Goal: Communication & Community: Participate in discussion

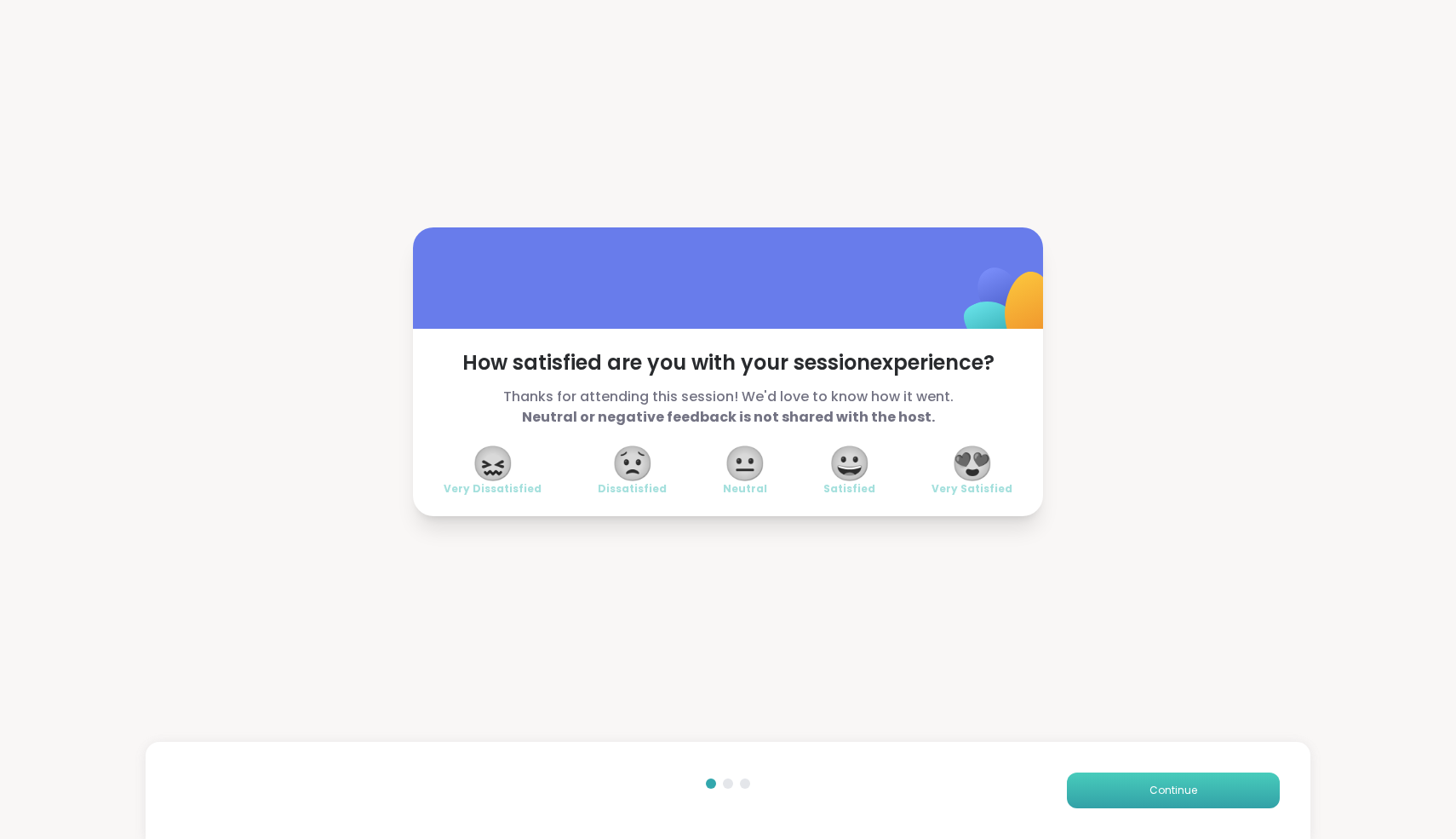
click at [1186, 798] on button "Continue" at bounding box center [1173, 790] width 213 height 36
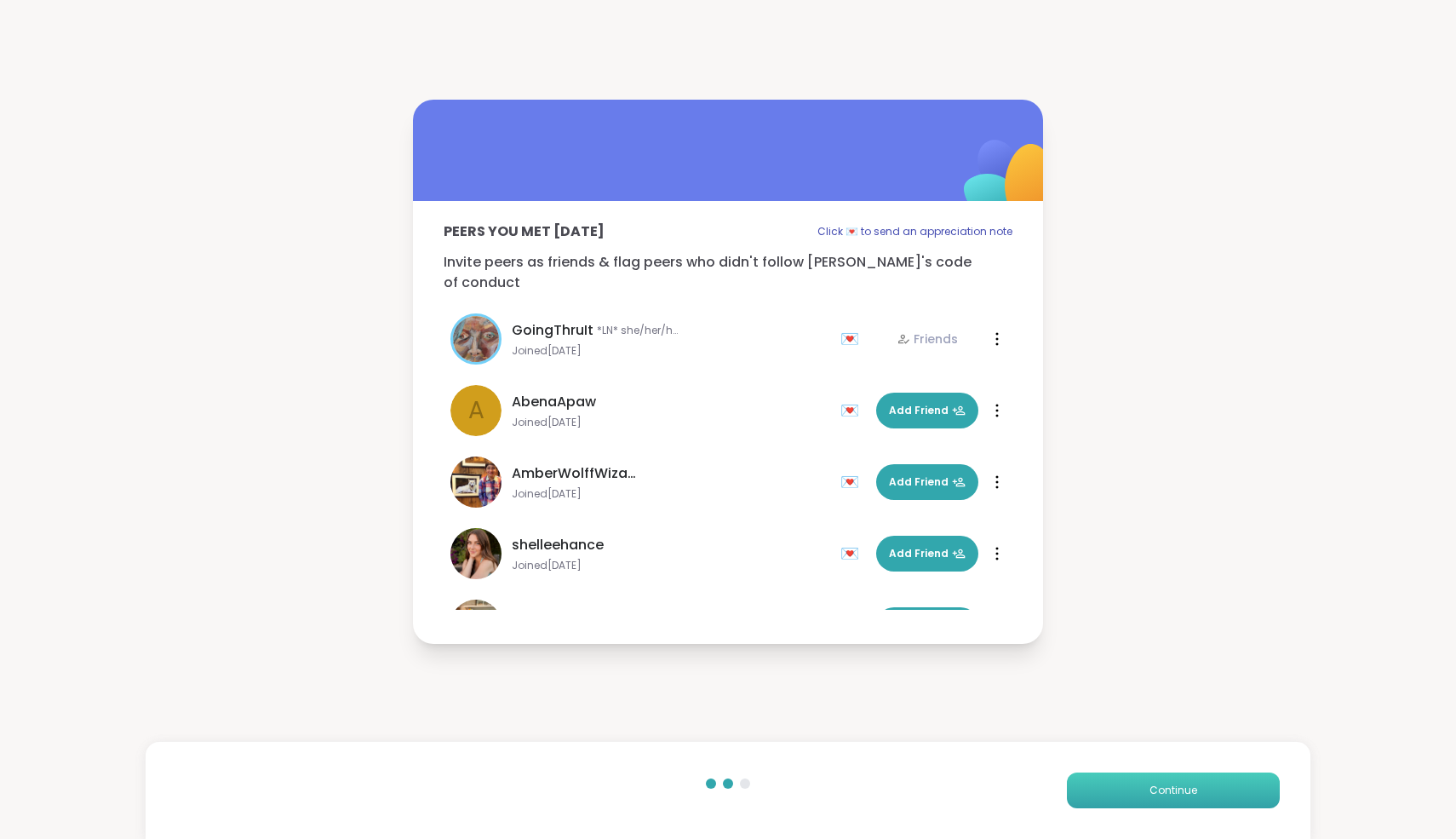
click at [1186, 798] on button "Continue" at bounding box center [1173, 790] width 213 height 36
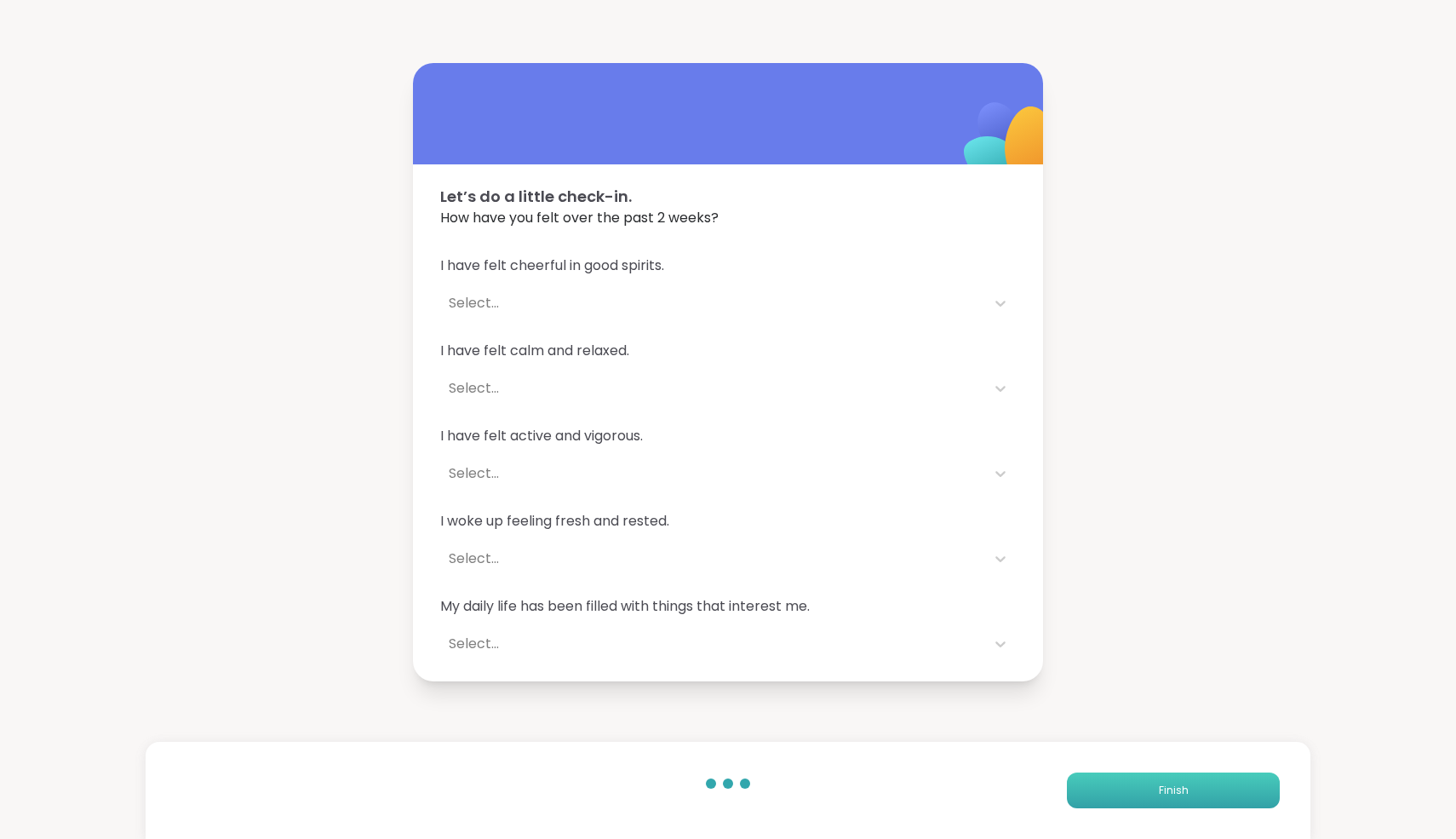
click at [1186, 798] on button "Finish" at bounding box center [1173, 790] width 213 height 36
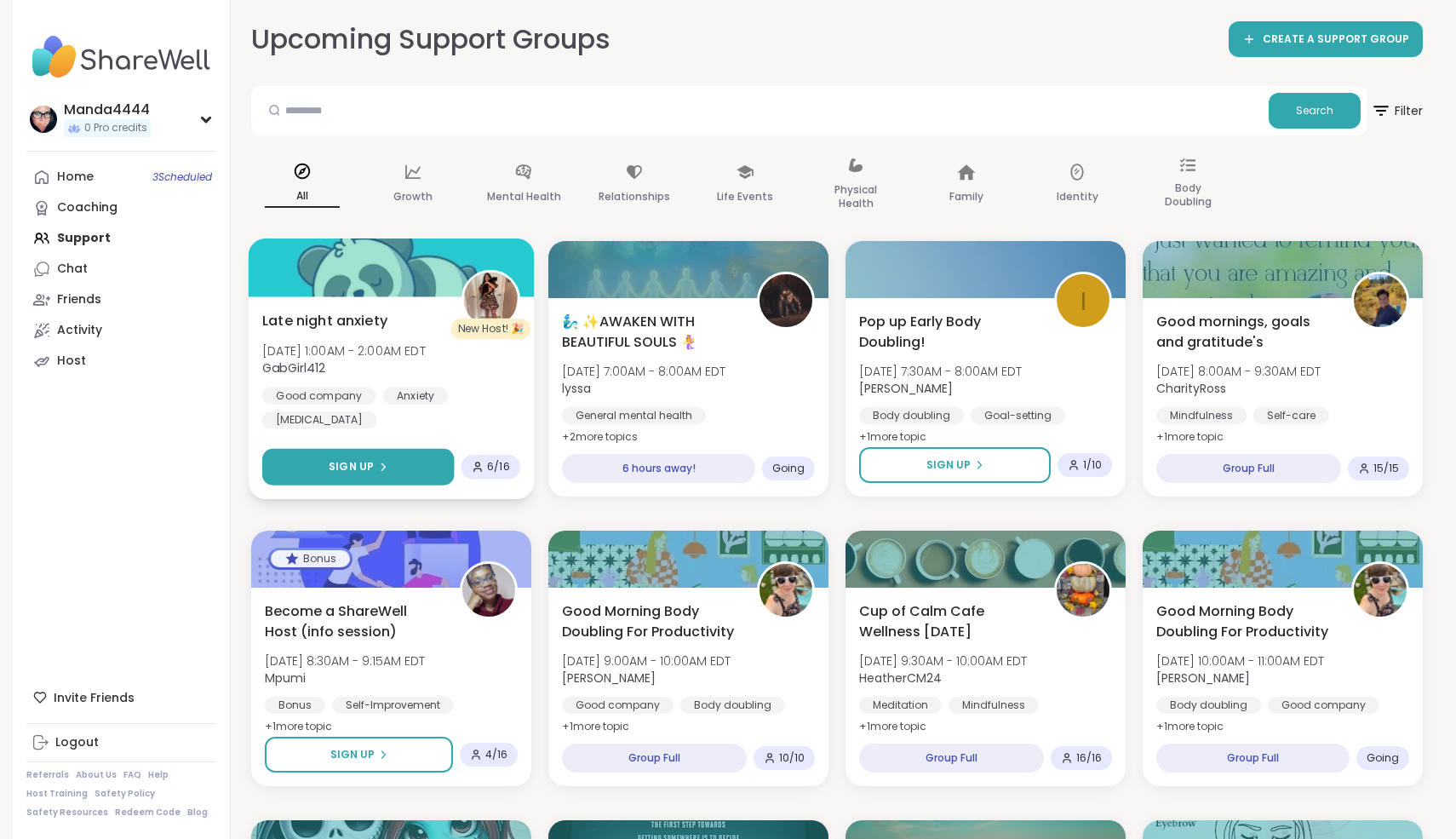
click at [345, 472] on span "Sign Up" at bounding box center [351, 466] width 45 height 15
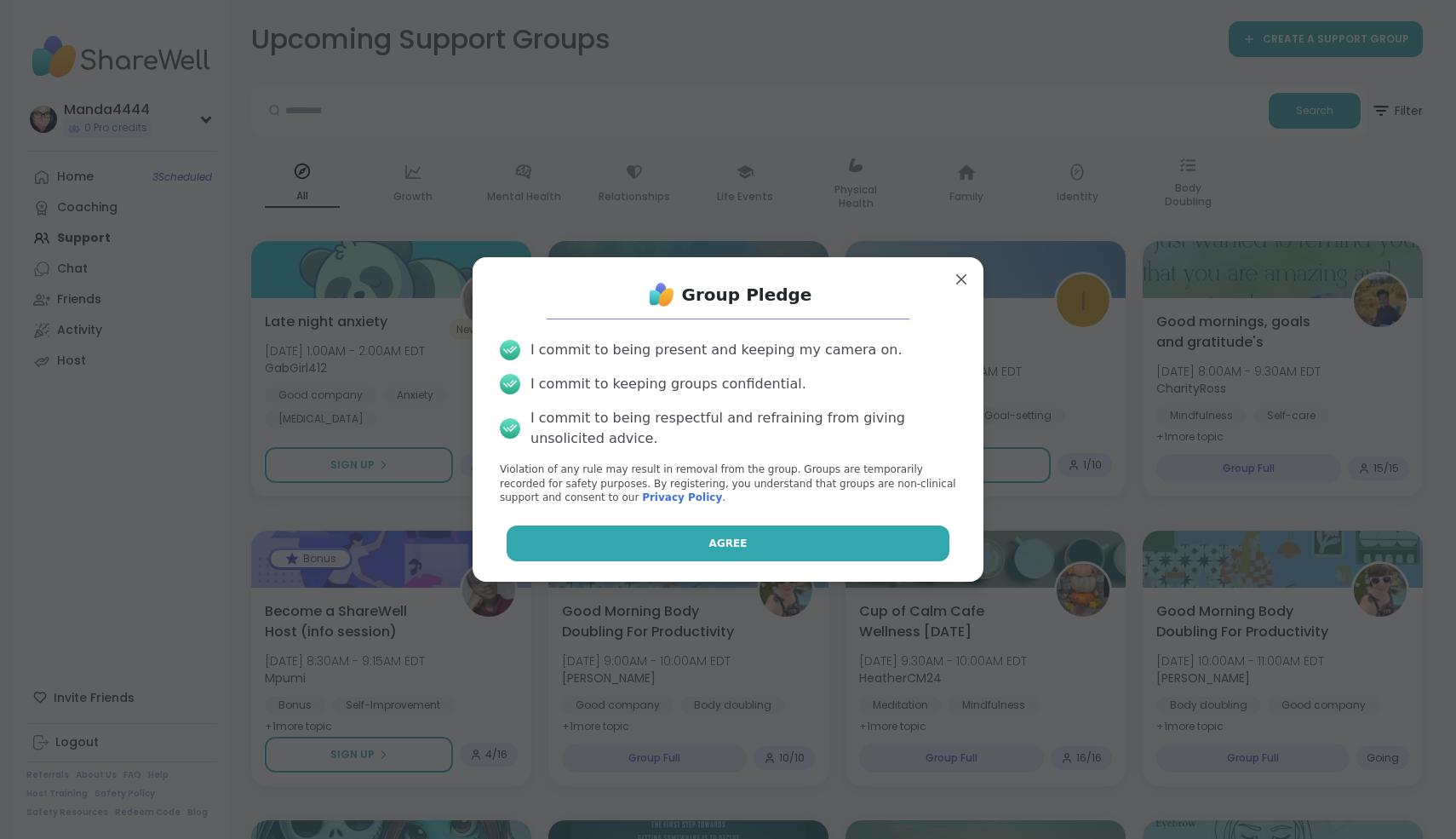
click at [750, 545] on button "Agree" at bounding box center [728, 543] width 444 height 36
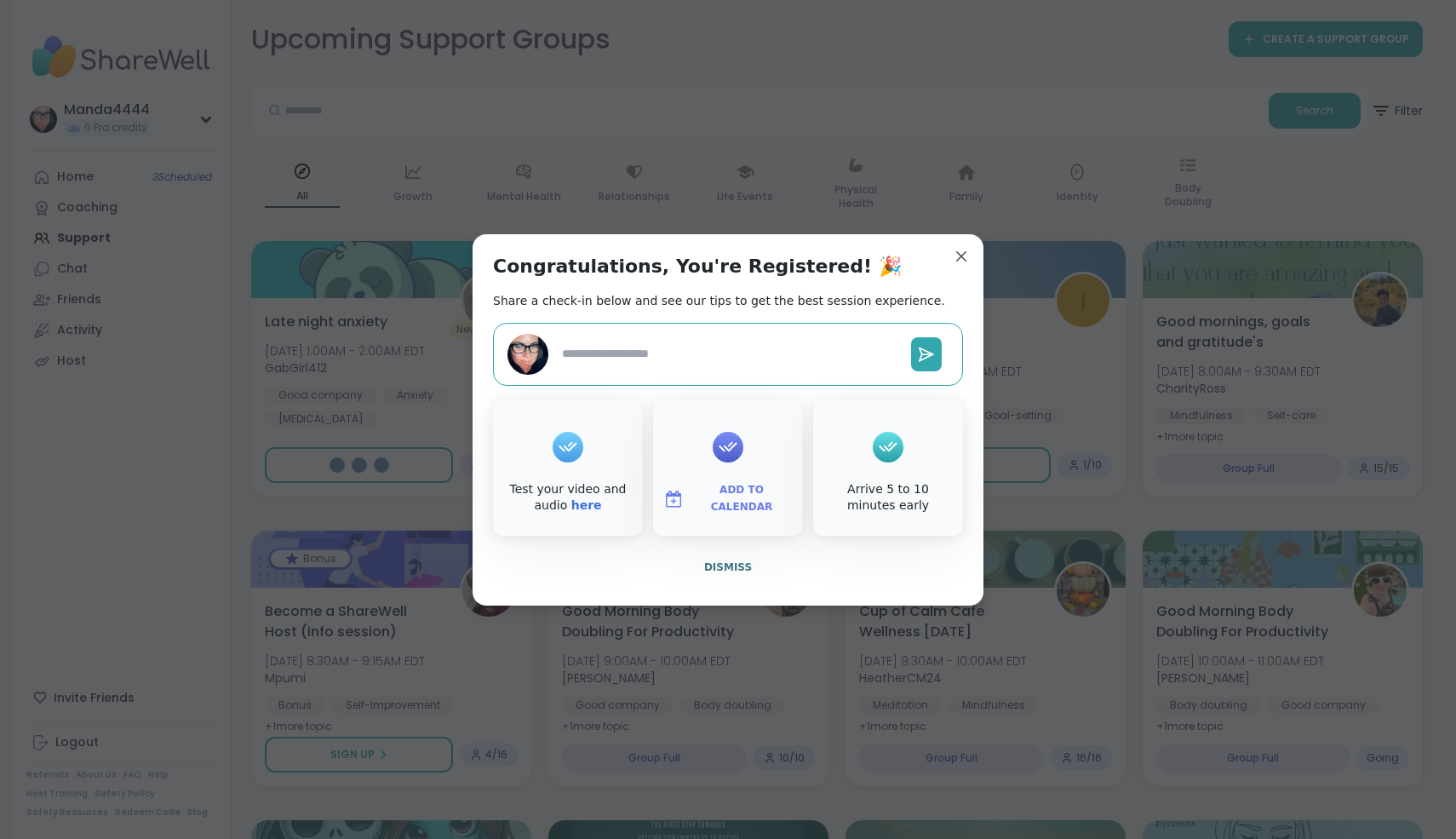
type textarea "*"
click at [742, 567] on span "Dismiss" at bounding box center [727, 567] width 48 height 12
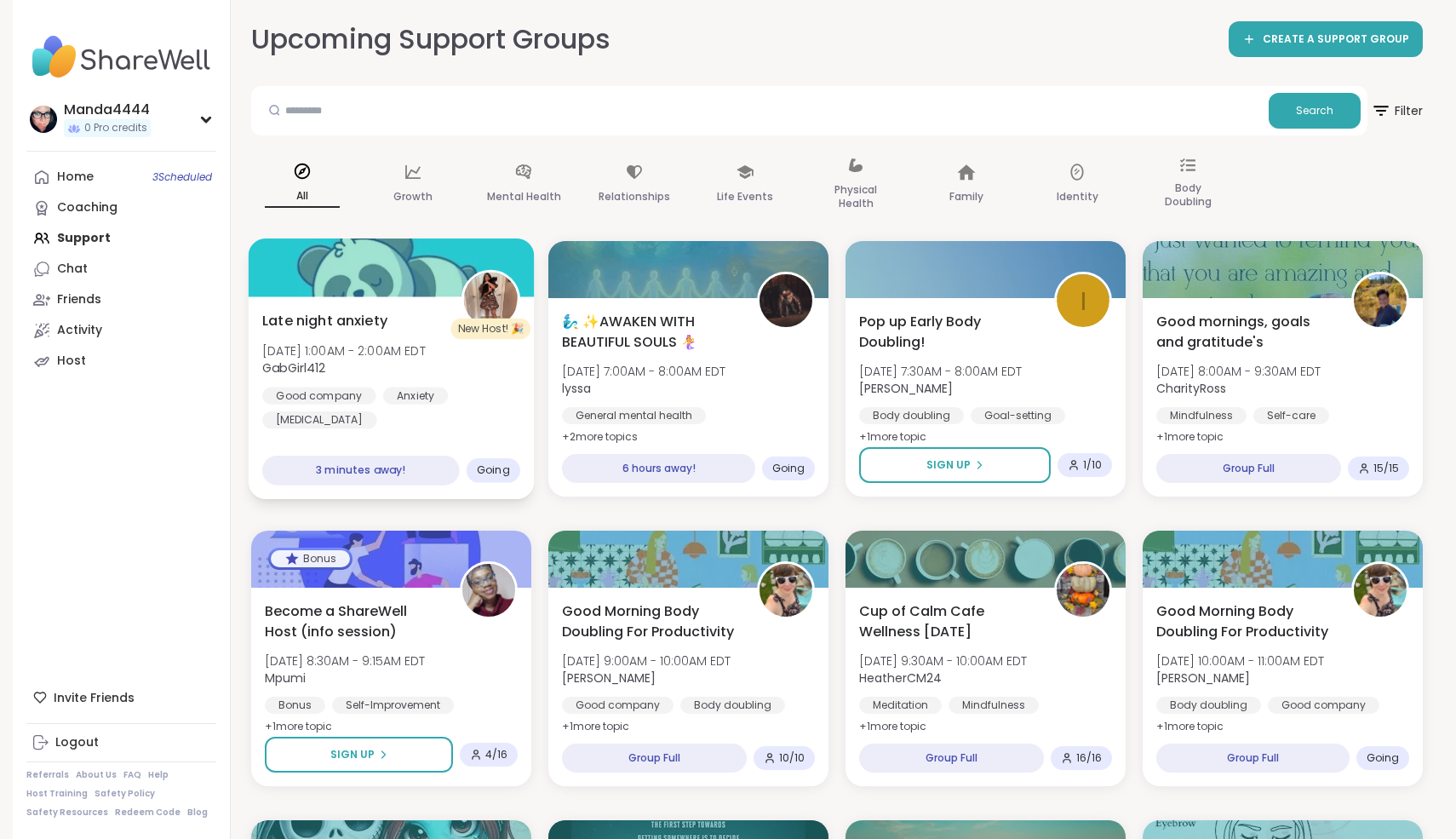
click at [406, 403] on div "Anxiety" at bounding box center [416, 395] width 66 height 17
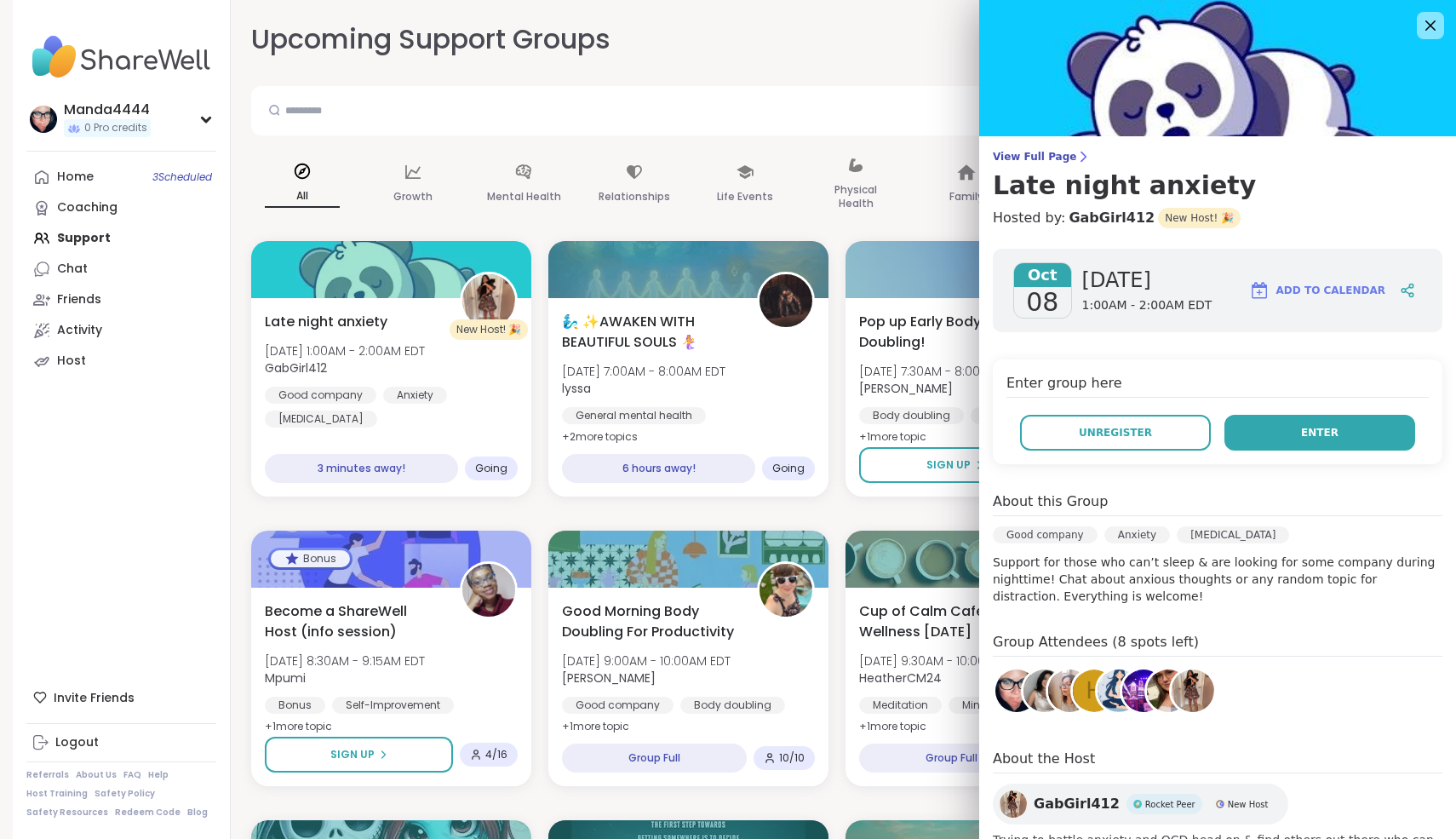
click at [1331, 426] on span "Enter" at bounding box center [1320, 433] width 38 height 15
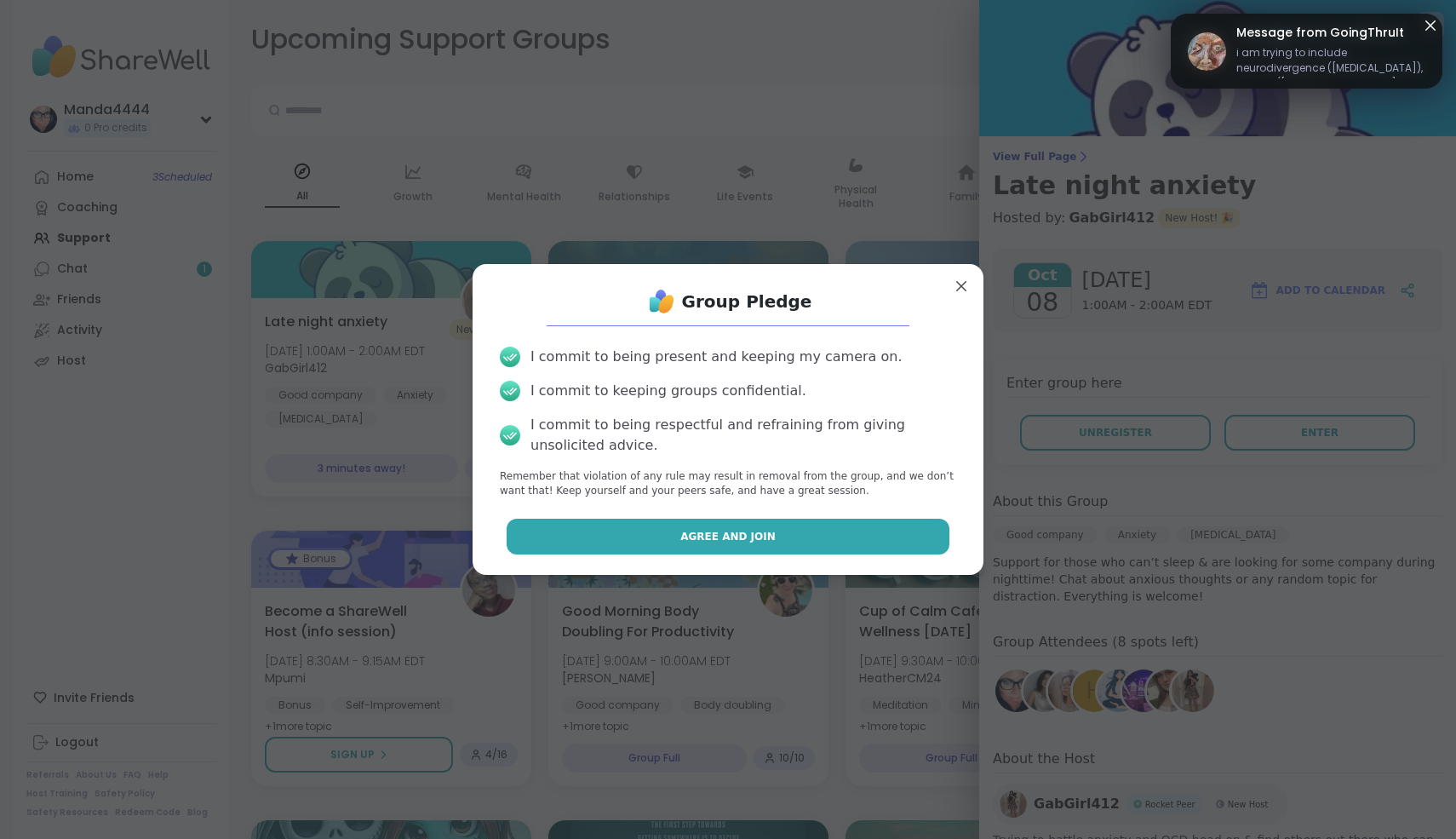
click at [781, 541] on button "Agree and Join" at bounding box center [728, 537] width 444 height 36
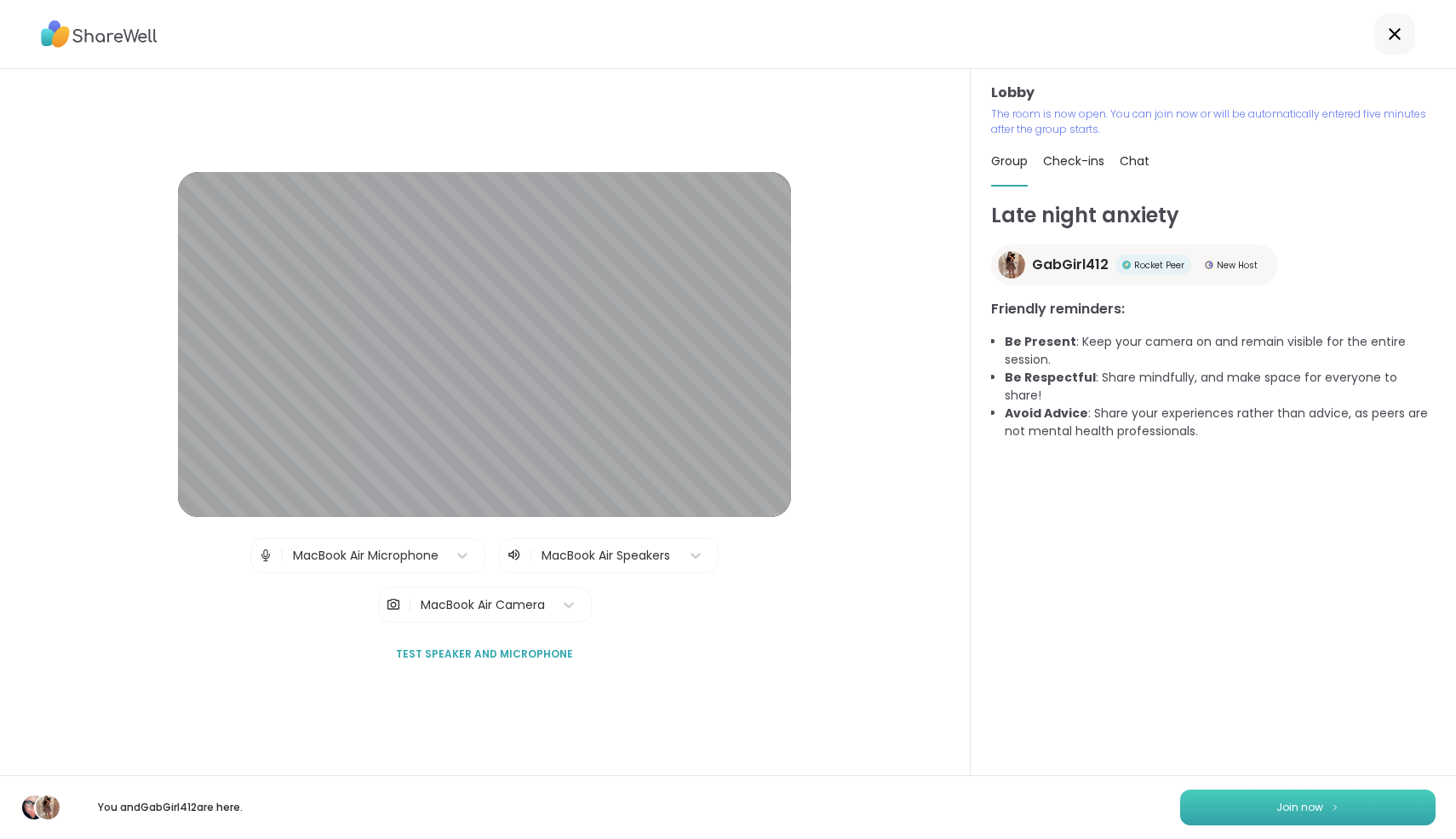
click at [1288, 803] on span "Join now" at bounding box center [1299, 807] width 47 height 15
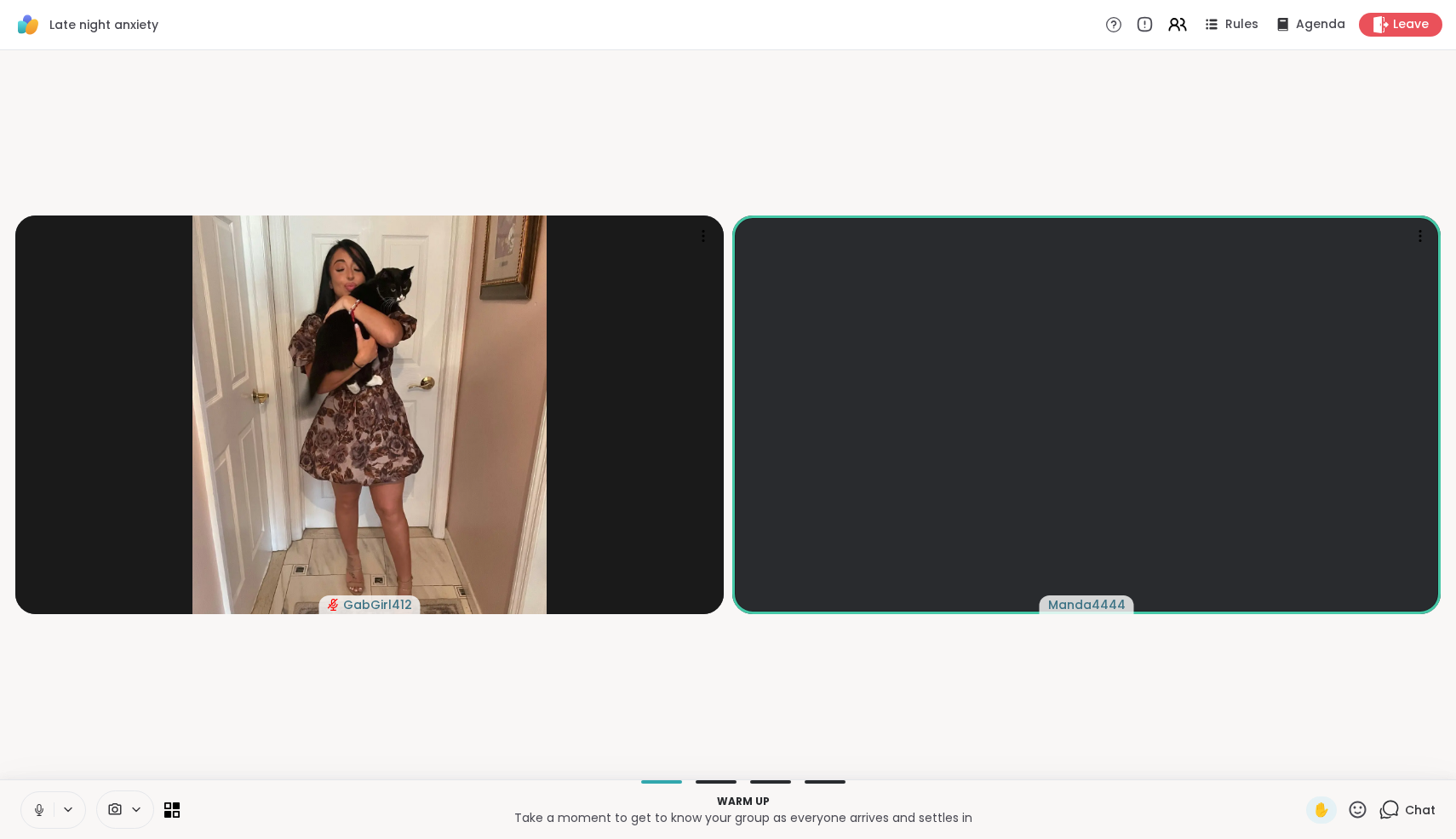
click at [46, 809] on icon at bounding box center [39, 810] width 15 height 15
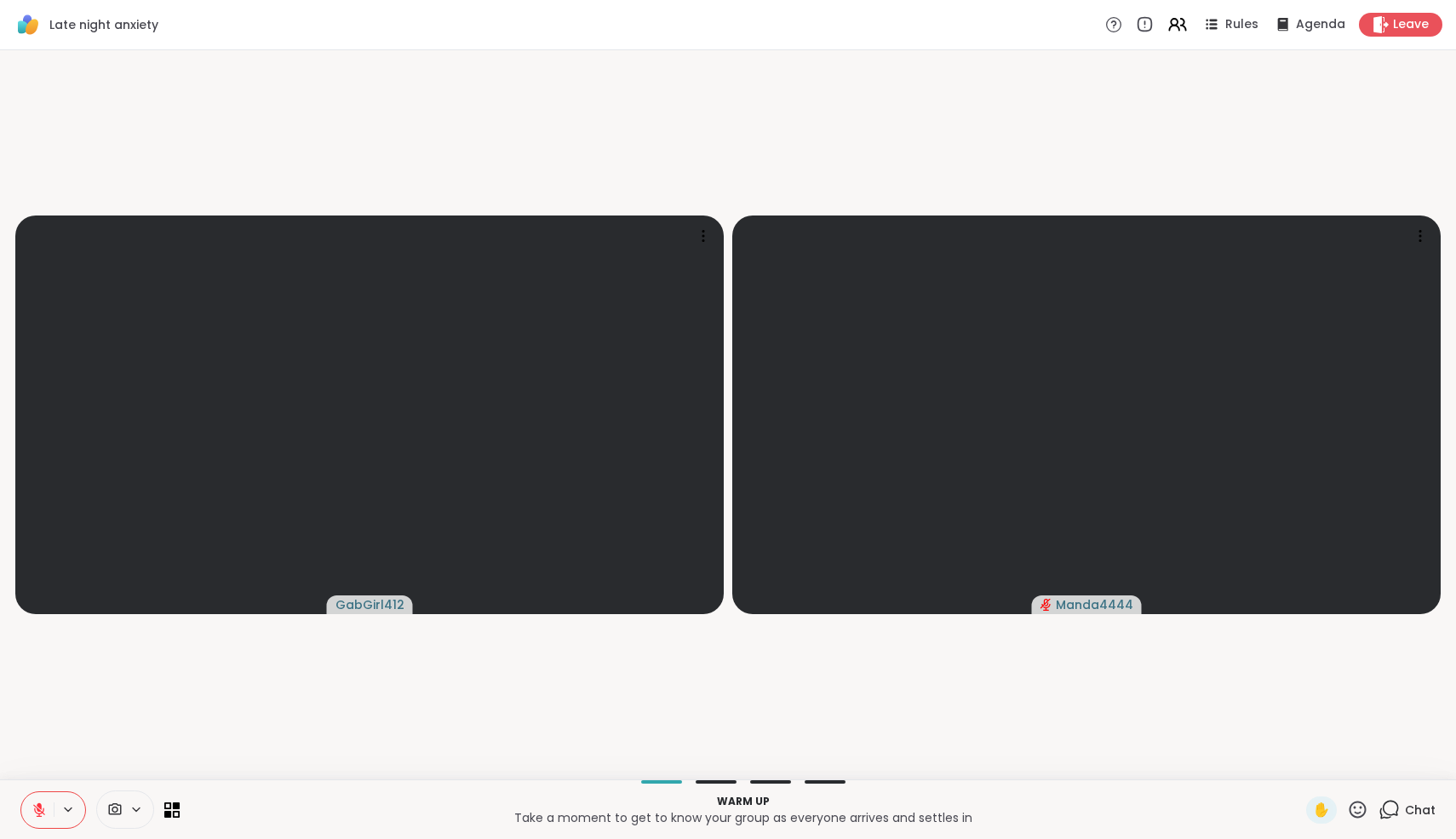
click at [42, 821] on button at bounding box center [38, 810] width 32 height 36
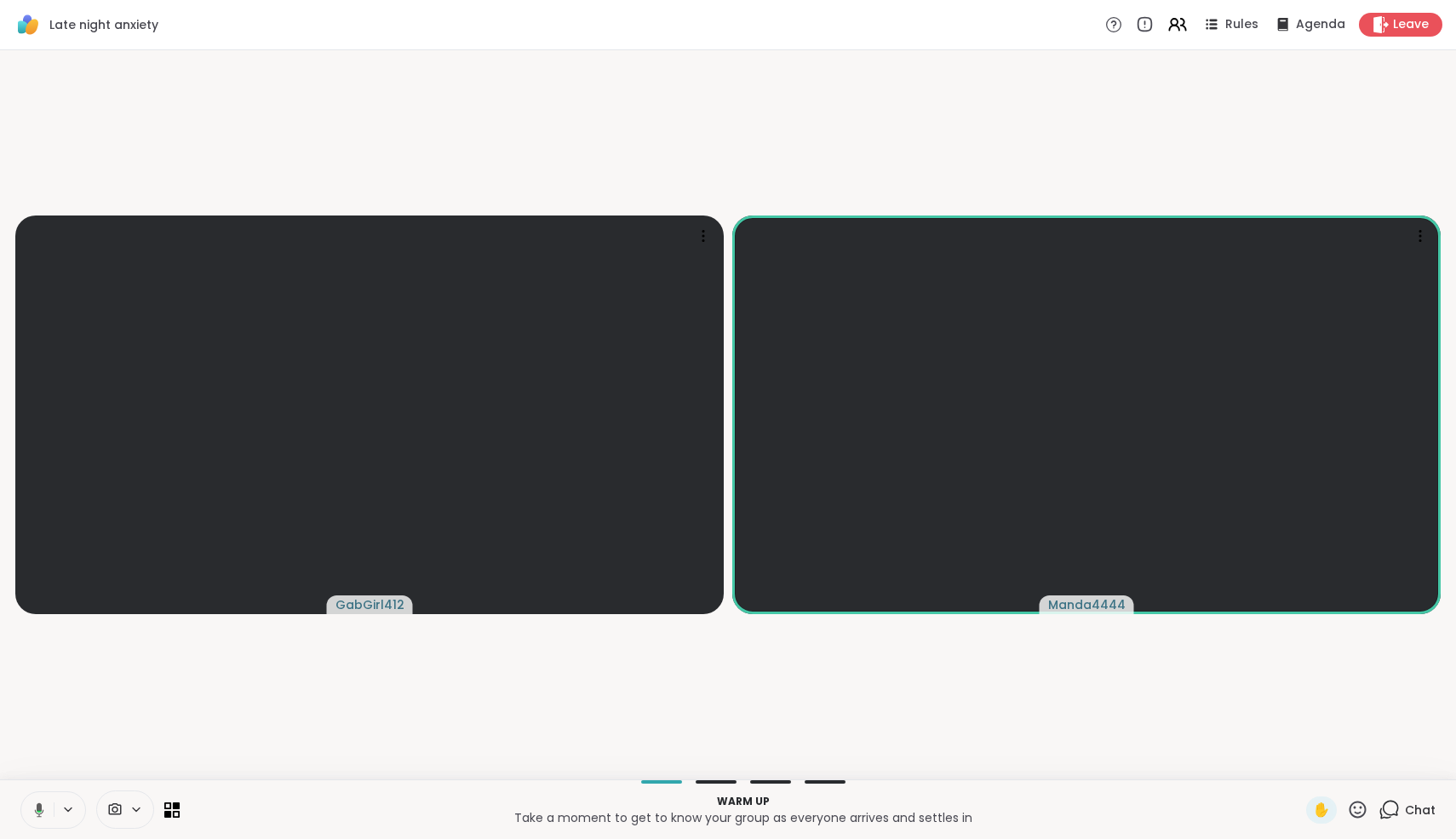
click at [41, 809] on icon at bounding box center [39, 809] width 9 height 14
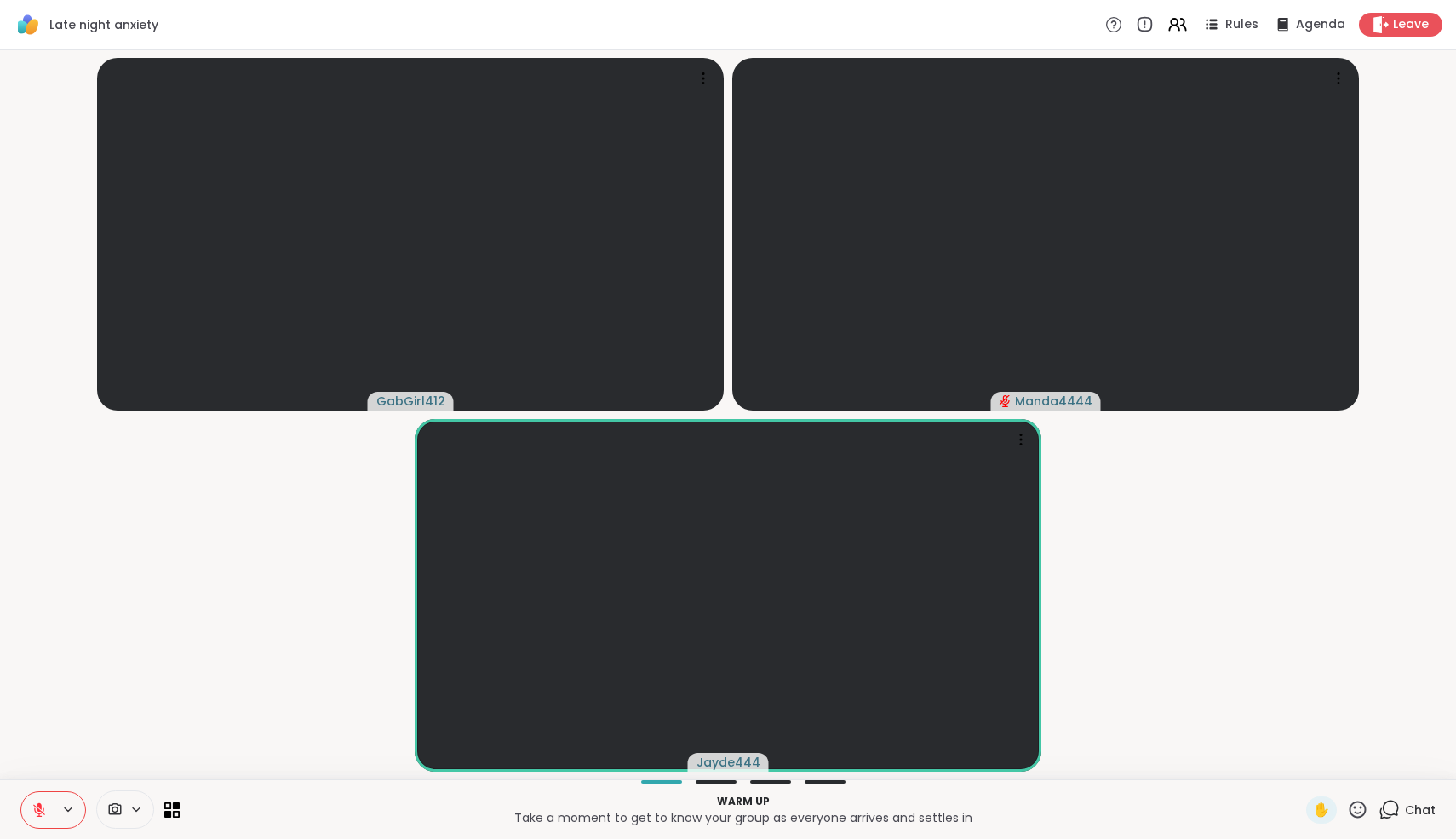
click at [46, 822] on button at bounding box center [38, 810] width 32 height 36
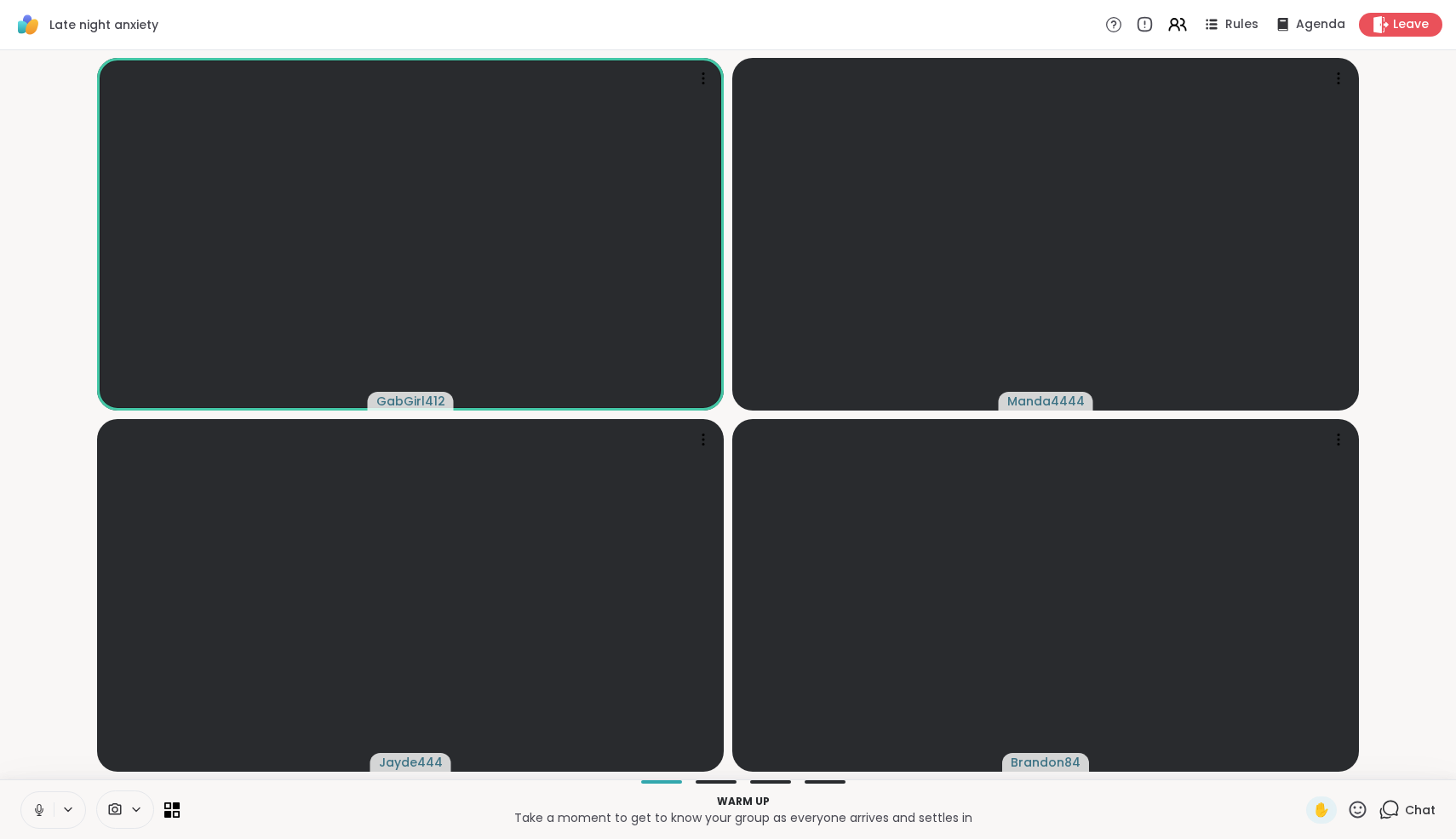
click at [38, 808] on icon at bounding box center [39, 810] width 15 height 15
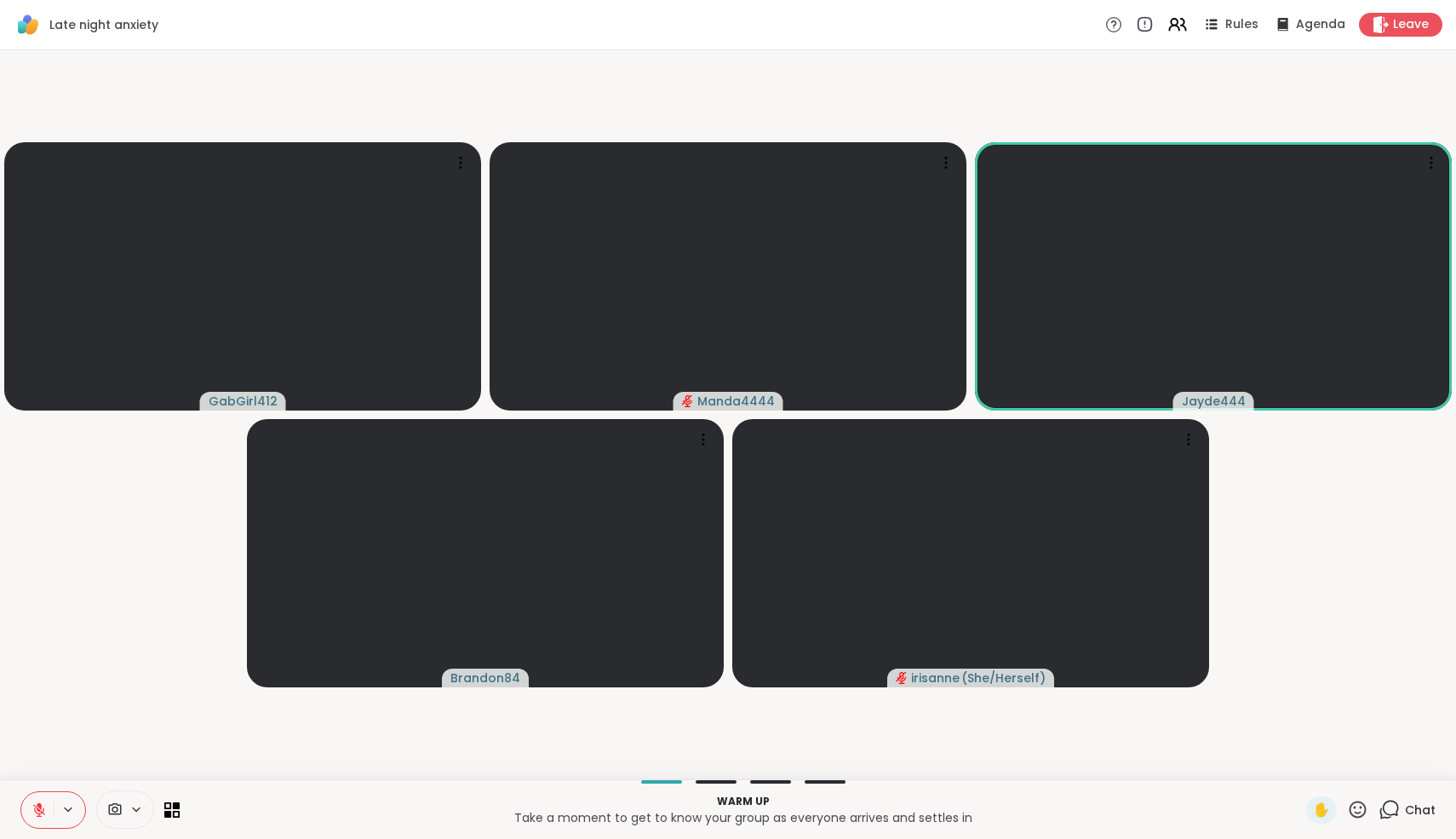
click at [38, 808] on icon at bounding box center [38, 810] width 12 height 12
